Goal: Information Seeking & Learning: Find specific fact

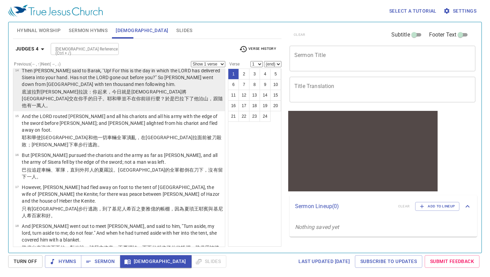
scroll to position [422, 0]
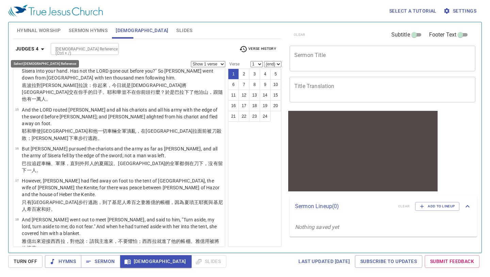
click at [42, 51] on icon "button" at bounding box center [42, 49] width 8 height 8
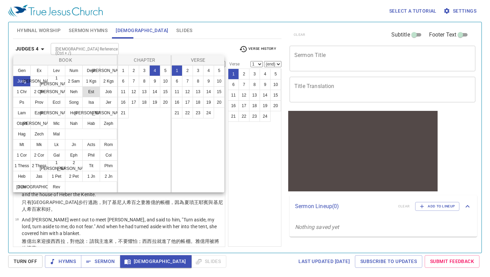
click at [89, 91] on button "Est" at bounding box center [91, 91] width 18 height 11
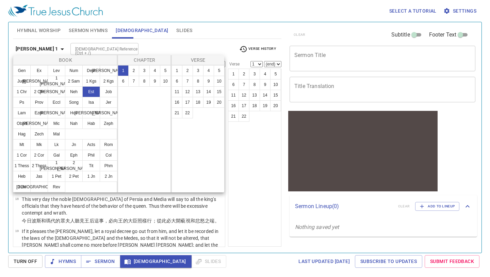
scroll to position [0, 0]
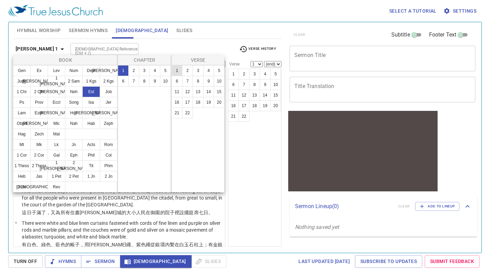
click at [175, 69] on button "1" at bounding box center [177, 70] width 11 height 11
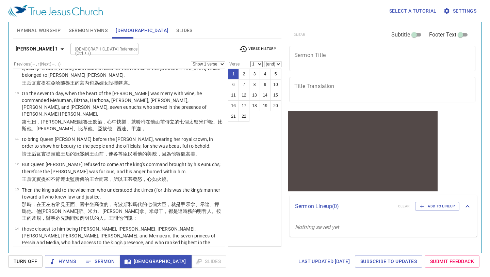
scroll to position [505, 0]
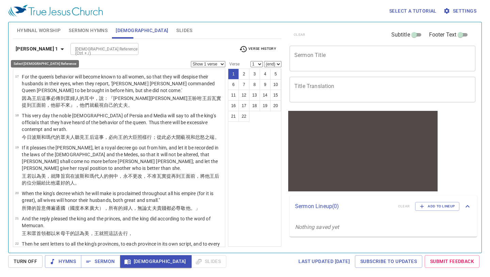
click at [58, 50] on icon "button" at bounding box center [62, 49] width 8 height 8
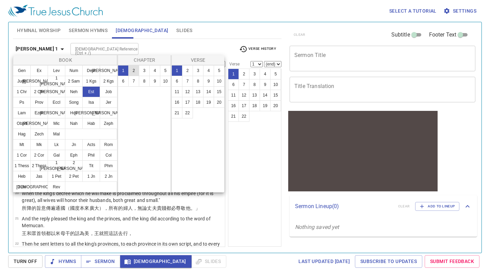
click at [129, 68] on button "2" at bounding box center [133, 70] width 11 height 11
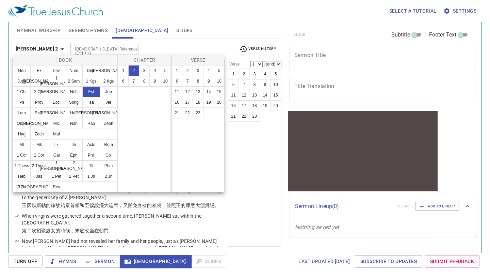
scroll to position [0, 0]
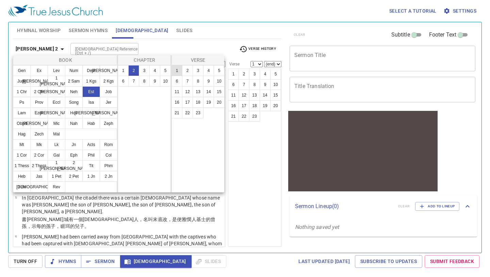
click at [175, 68] on button "1" at bounding box center [177, 70] width 11 height 11
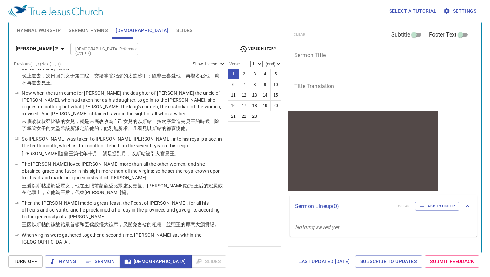
scroll to position [551, 0]
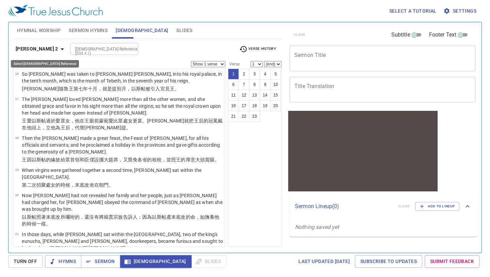
click at [58, 47] on icon "button" at bounding box center [62, 49] width 8 height 8
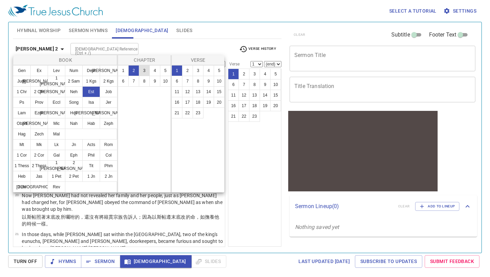
click at [145, 68] on button "3" at bounding box center [144, 70] width 11 height 11
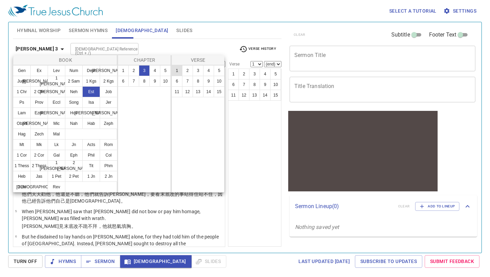
click at [175, 71] on button "1" at bounding box center [177, 70] width 11 height 11
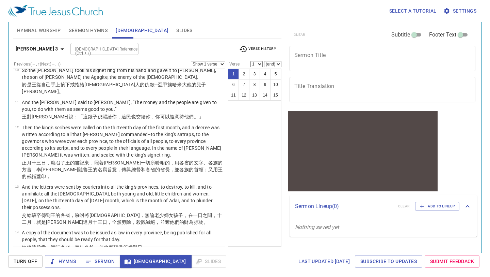
scroll to position [349, 0]
click at [58, 50] on icon "button" at bounding box center [62, 49] width 8 height 8
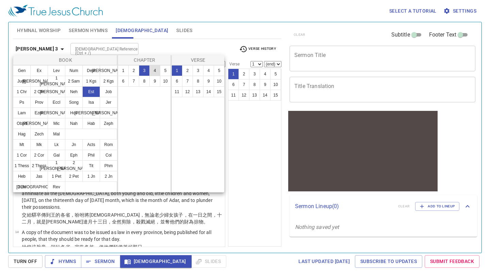
click at [154, 71] on button "4" at bounding box center [155, 70] width 11 height 11
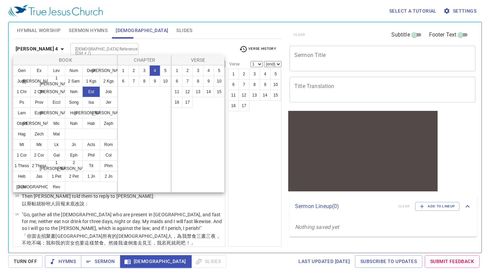
scroll to position [0, 0]
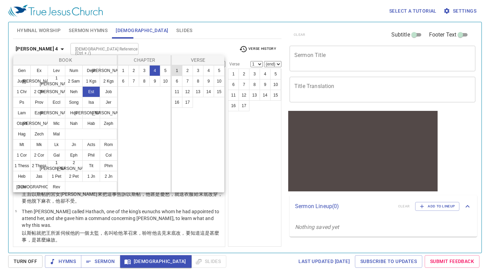
click at [174, 70] on button "1" at bounding box center [177, 70] width 11 height 11
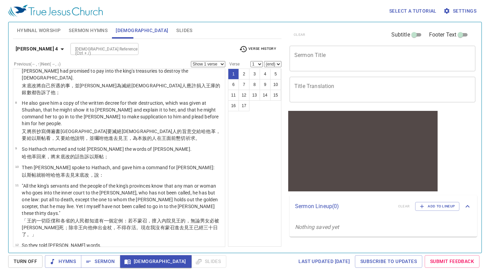
scroll to position [212, 0]
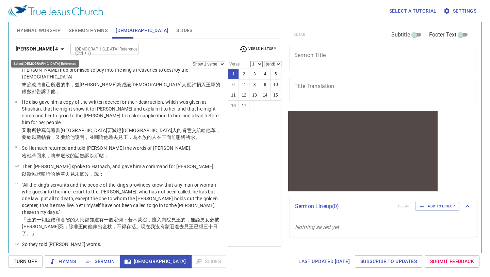
click at [58, 46] on icon "button" at bounding box center [62, 49] width 8 height 8
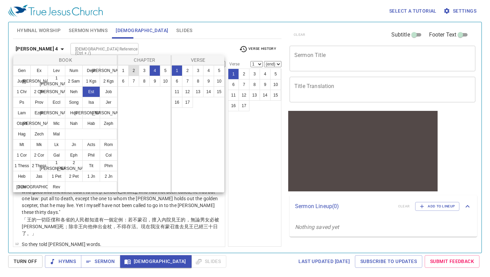
click at [132, 69] on button "2" at bounding box center [133, 70] width 11 height 11
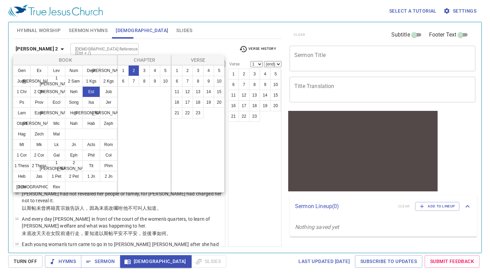
scroll to position [0, 0]
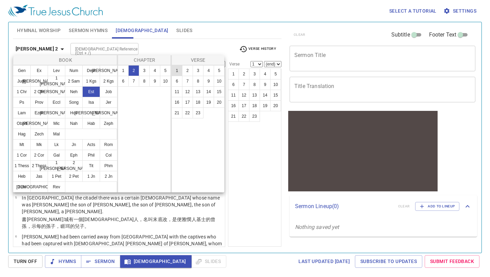
click at [175, 68] on button "1" at bounding box center [177, 70] width 11 height 11
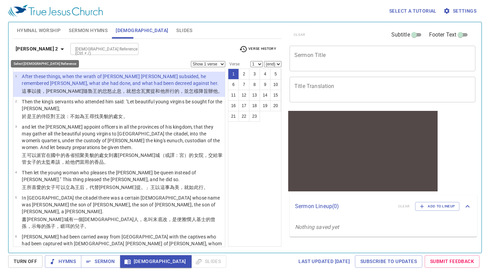
click at [58, 48] on icon "button" at bounding box center [62, 49] width 8 height 8
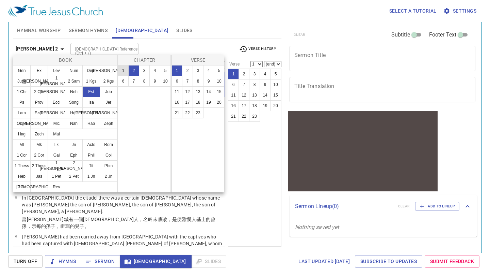
click at [124, 69] on button "1" at bounding box center [123, 70] width 11 height 11
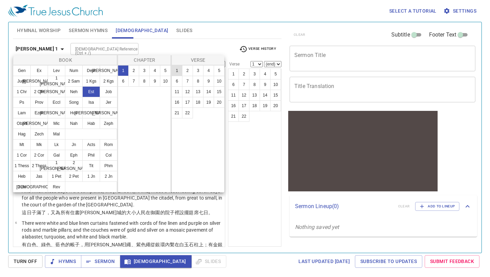
click at [179, 69] on button "1" at bounding box center [177, 70] width 11 height 11
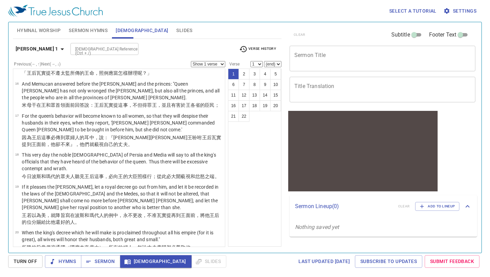
scroll to position [505, 0]
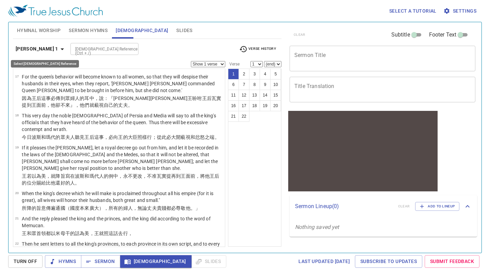
click at [58, 52] on icon "button" at bounding box center [62, 49] width 8 height 8
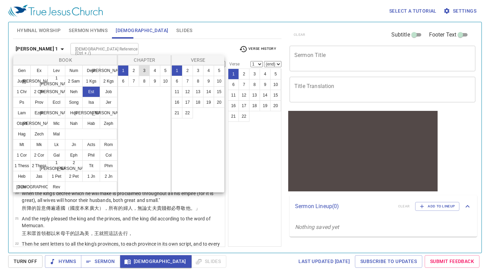
click at [147, 70] on button "3" at bounding box center [144, 70] width 11 height 11
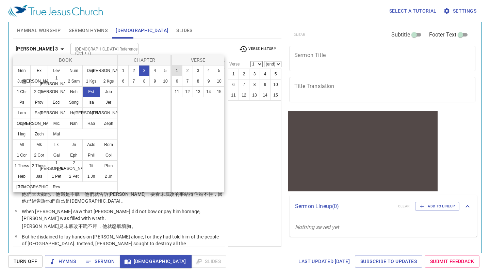
click at [175, 70] on button "1" at bounding box center [177, 70] width 11 height 11
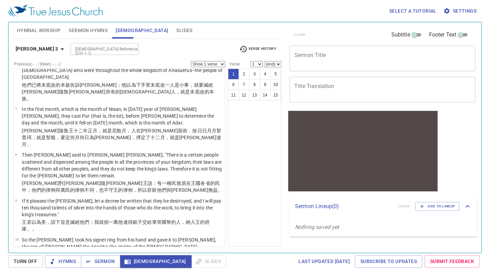
scroll to position [164, 0]
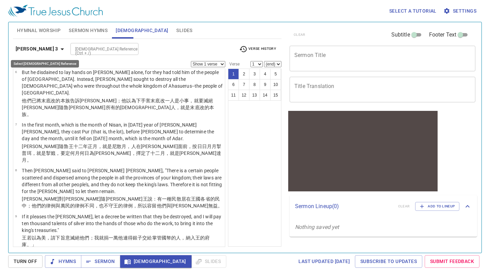
click at [58, 46] on icon "button" at bounding box center [62, 49] width 8 height 8
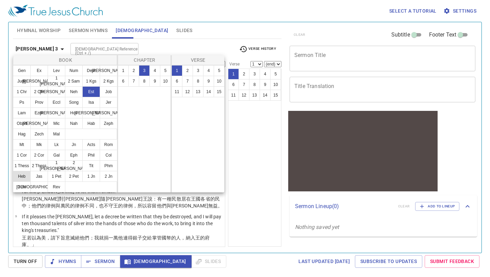
click at [22, 174] on button "Heb" at bounding box center [22, 176] width 18 height 11
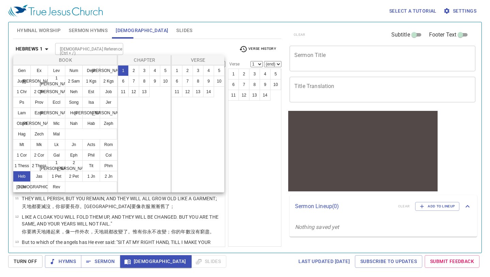
scroll to position [0, 0]
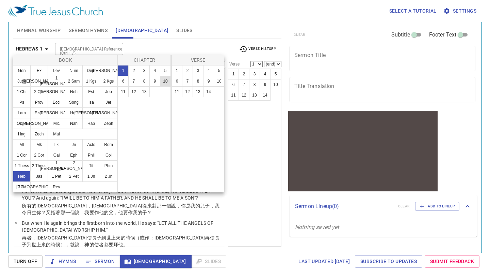
click at [167, 84] on button "10" at bounding box center [165, 81] width 11 height 11
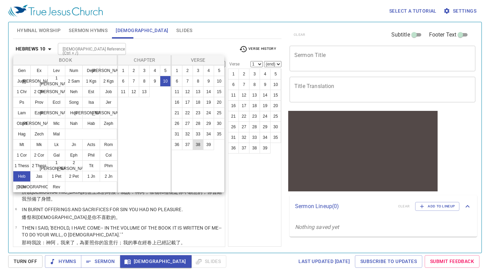
click at [197, 145] on button "38" at bounding box center [198, 144] width 11 height 11
select select "38"
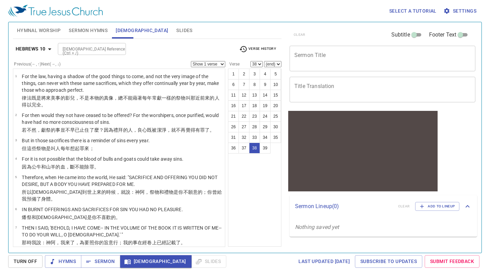
scroll to position [784, 0]
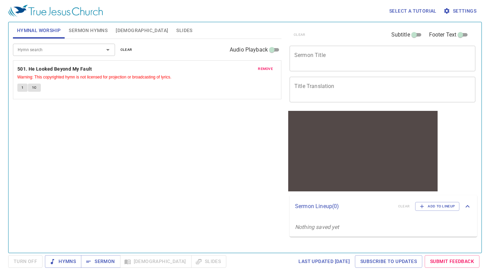
click at [124, 29] on span "[DEMOGRAPHIC_DATA]" at bounding box center [142, 30] width 52 height 9
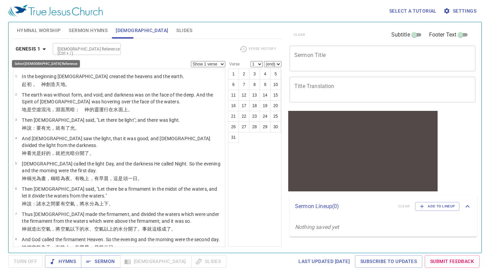
click at [45, 50] on icon "button" at bounding box center [44, 49] width 8 height 8
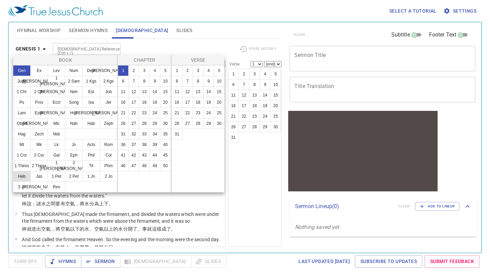
click at [16, 178] on button "Heb" at bounding box center [22, 176] width 18 height 11
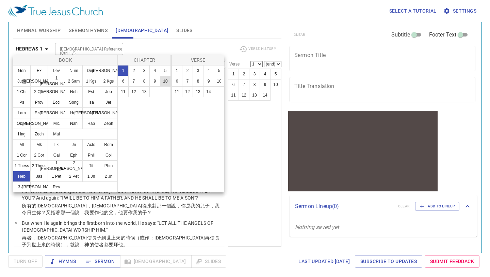
click at [166, 79] on button "10" at bounding box center [165, 81] width 11 height 11
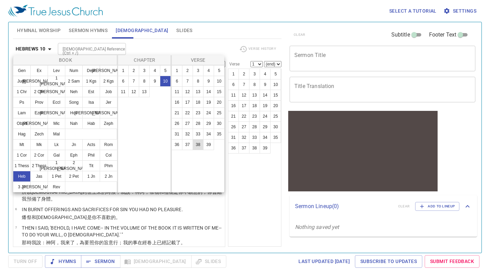
click at [200, 143] on button "38" at bounding box center [198, 144] width 11 height 11
select select "38"
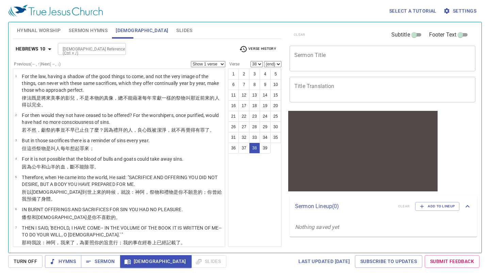
scroll to position [784, 0]
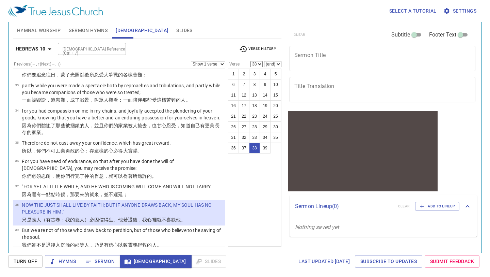
click at [42, 31] on span "Hymnal Worship" at bounding box center [39, 30] width 44 height 9
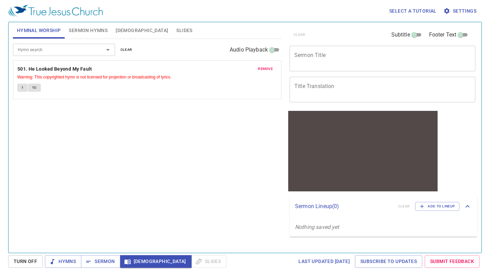
click at [109, 50] on icon "Open" at bounding box center [108, 50] width 8 height 8
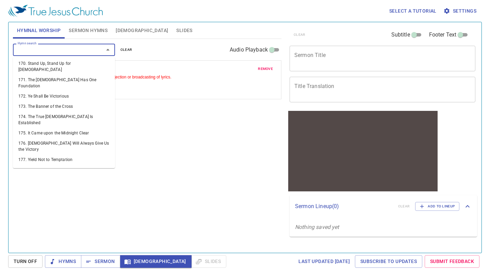
scroll to position [1810, 0]
click at [40, 204] on li "182. Onward Go!" at bounding box center [64, 209] width 102 height 10
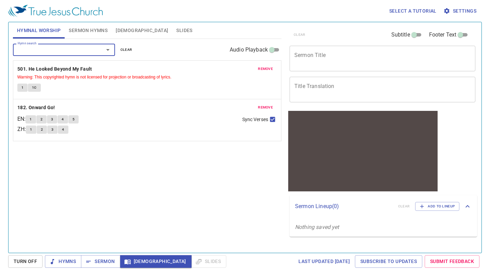
click at [266, 68] on span "remove" at bounding box center [265, 69] width 15 height 6
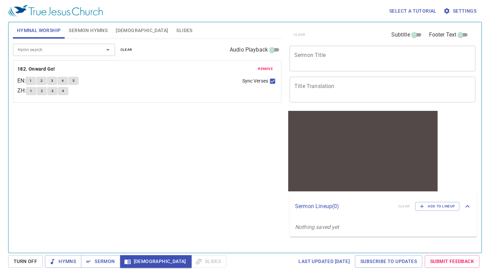
click at [32, 82] on span "1" at bounding box center [31, 81] width 2 height 6
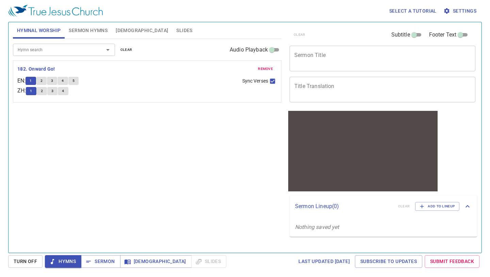
click at [107, 47] on icon "Open" at bounding box center [108, 50] width 8 height 8
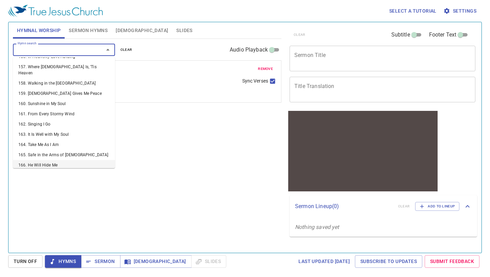
scroll to position [1668, 0]
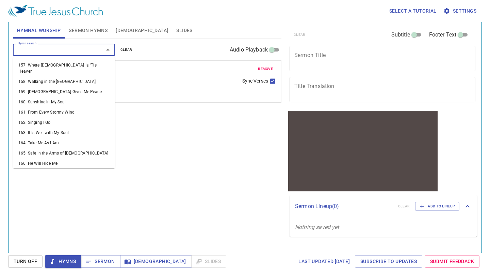
click at [66, 242] on li "173. The Banner of the Cross" at bounding box center [64, 247] width 102 height 10
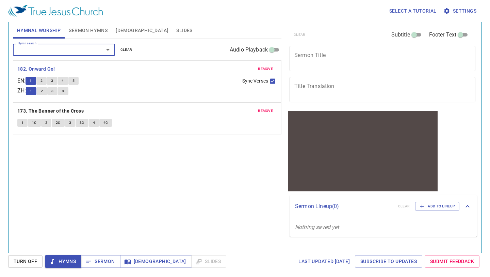
click at [21, 122] on span "1" at bounding box center [22, 123] width 2 height 6
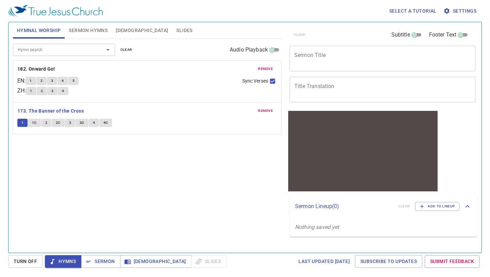
click at [44, 123] on button "2" at bounding box center [46, 123] width 10 height 8
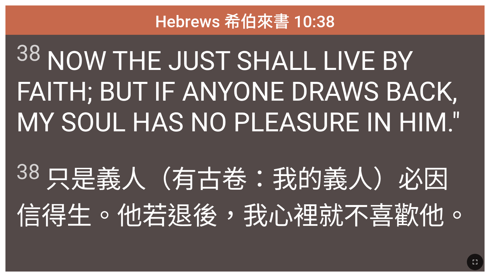
click at [154, 132] on span "38 NOW THE JUST SHALL LIVE BY FAITH; BUT IF ANYONE DRAWS BACK, MY SOUL HAS NO P…" at bounding box center [244, 88] width 457 height 97
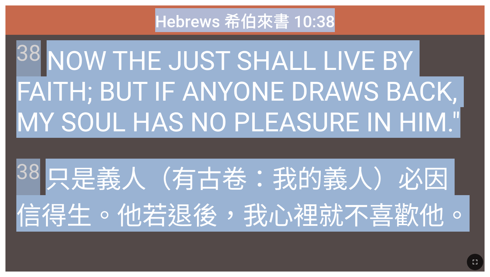
drag, startPoint x: 156, startPoint y: 17, endPoint x: 442, endPoint y: 213, distance: 346.7
click at [442, 213] on div "Hebrews 希伯來書 10:38 Hebrews 希伯來書 10:38 38 NOW THE JUST SHALL LIVE BY FAITH; BUT …" at bounding box center [245, 138] width 480 height 266
copy div "Hebrews 希伯來書 10:38 Hebrews 希伯來書 10:38 38 NOW THE JUST SHALL LIVE BY FAITH; BUT …"
